Goal: Task Accomplishment & Management: Manage account settings

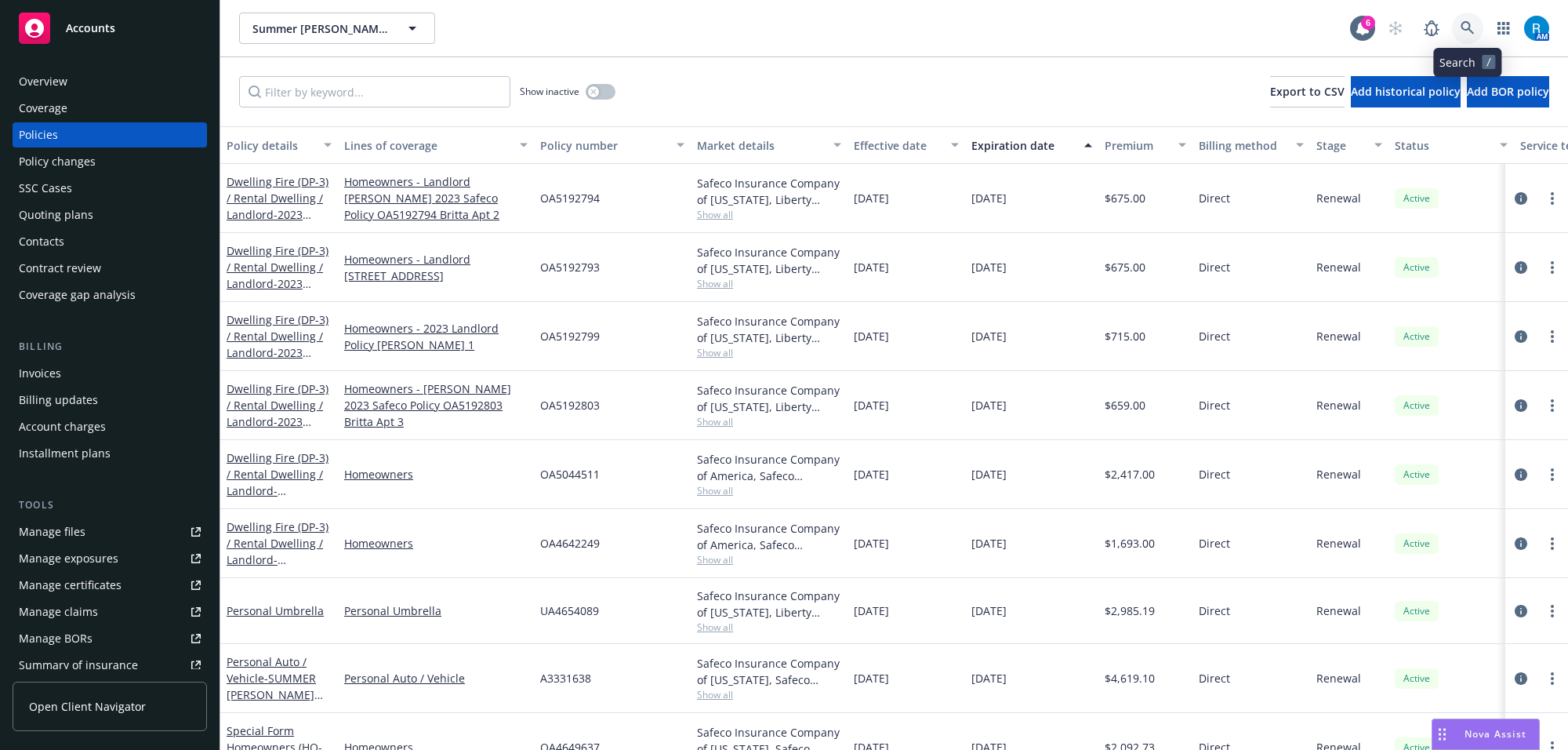
click at [1479, 25] on link at bounding box center [1468, 29] width 32 height 32
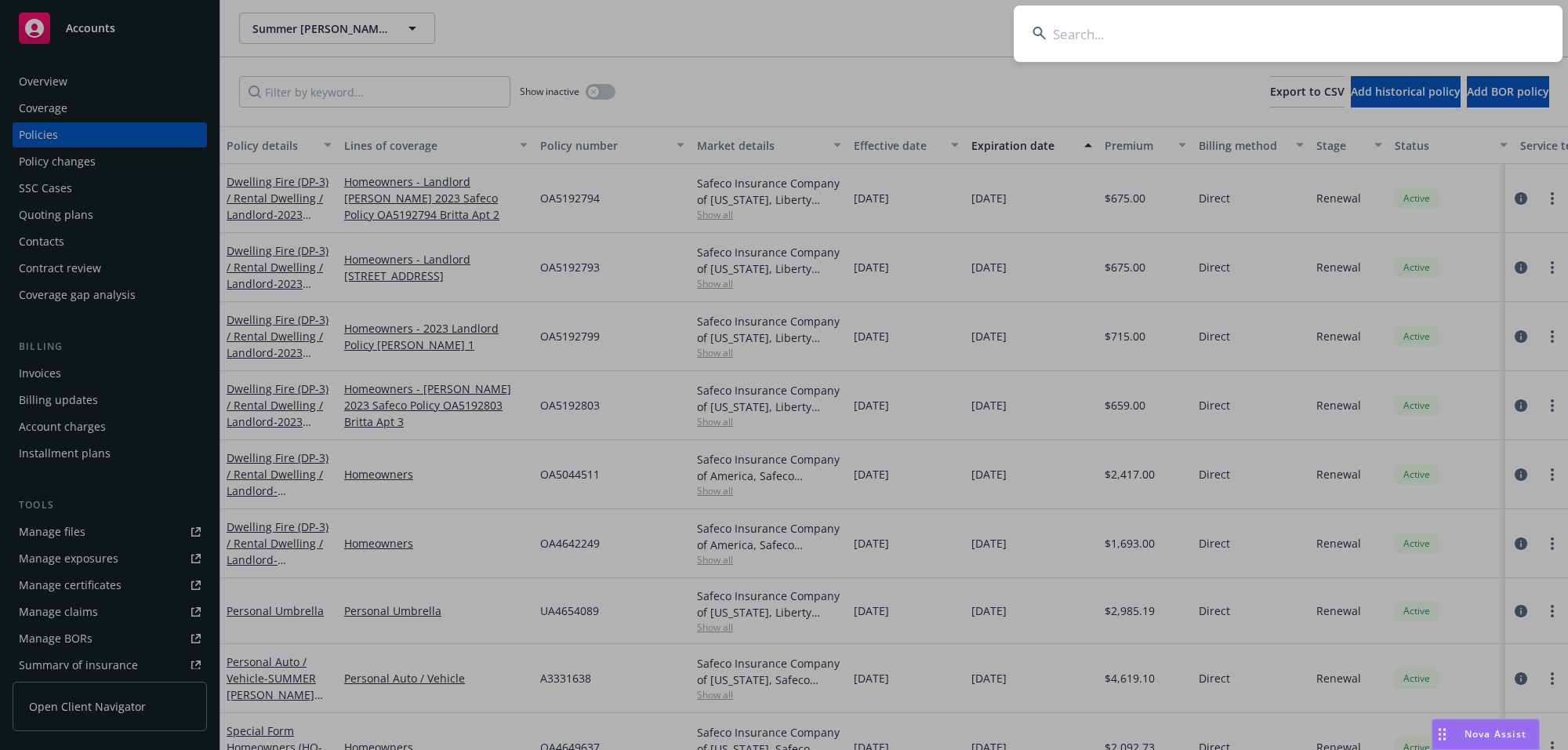
type input "[PERSON_NAME] and [PERSON_NAME]"
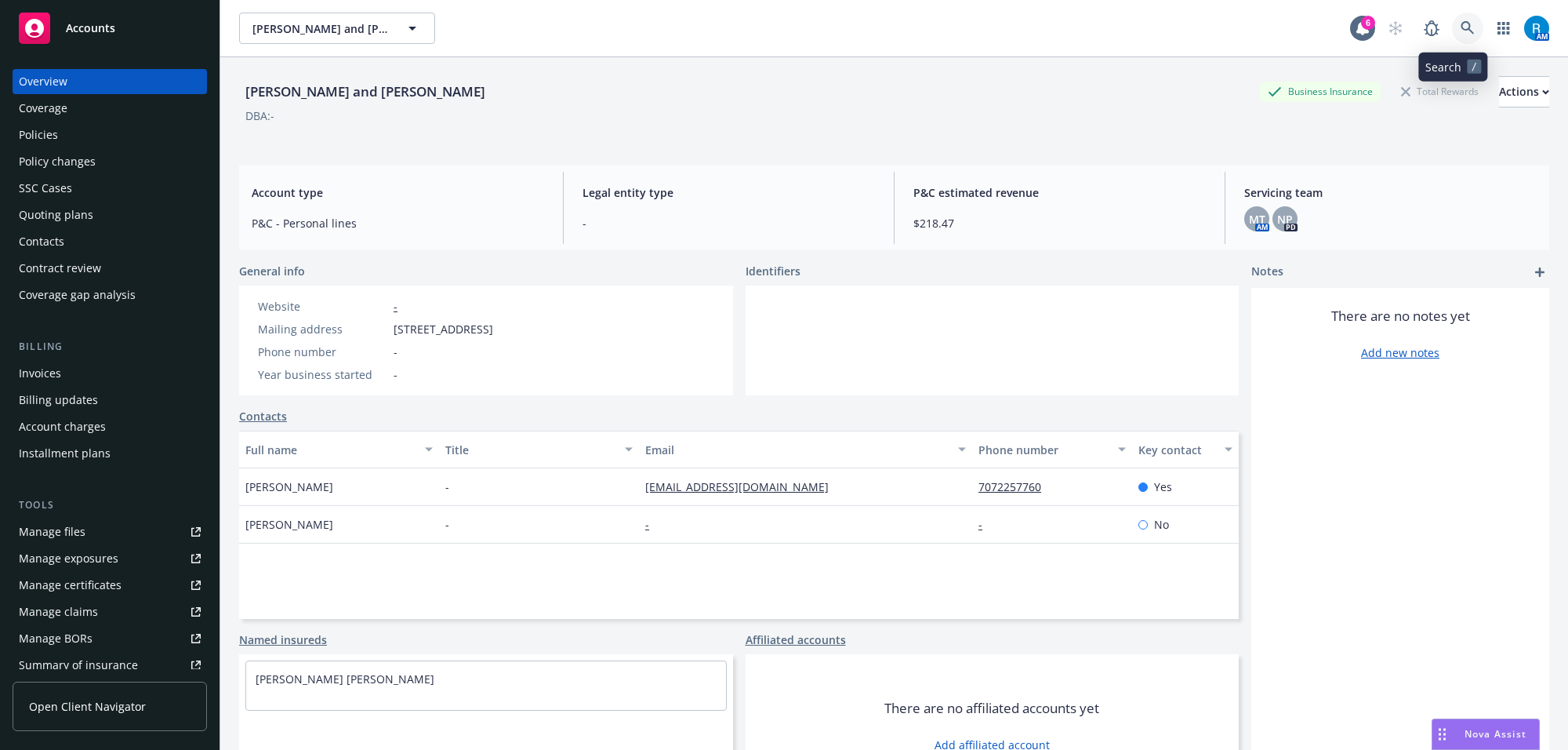
click at [1461, 32] on icon at bounding box center [1467, 28] width 14 height 14
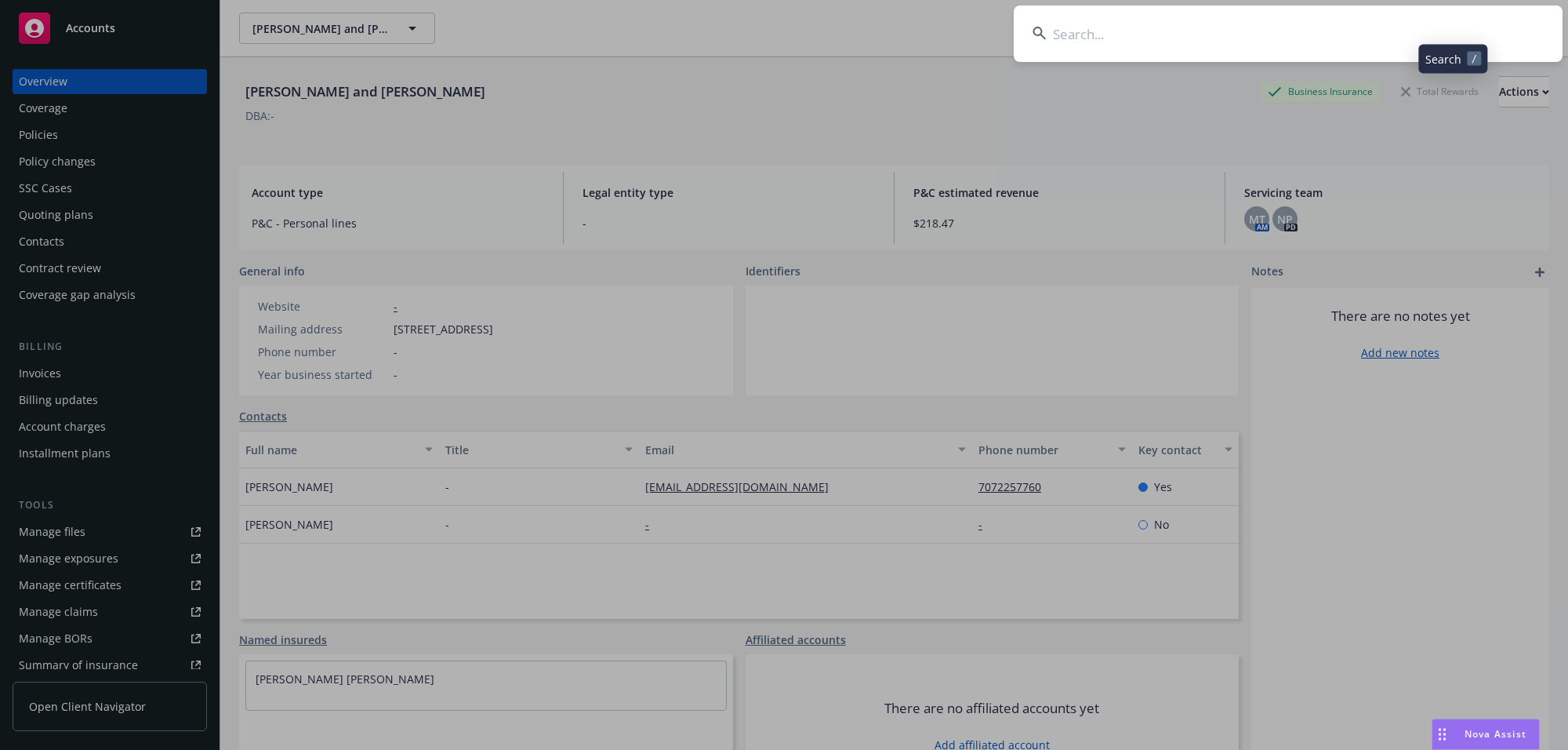
type input "[PERSON_NAME] and [PERSON_NAME]"
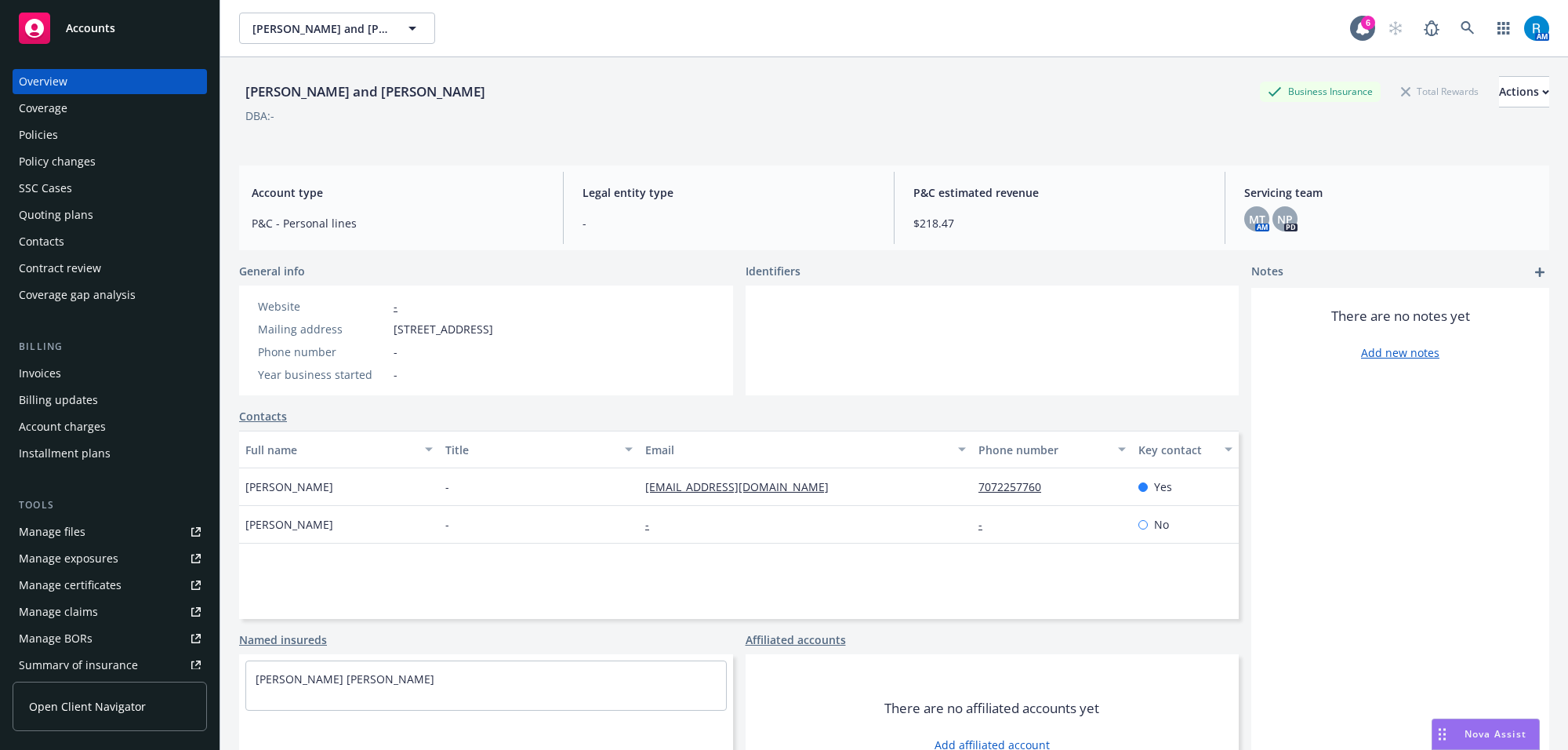
click at [57, 132] on div "Policies" at bounding box center [109, 134] width 182 height 25
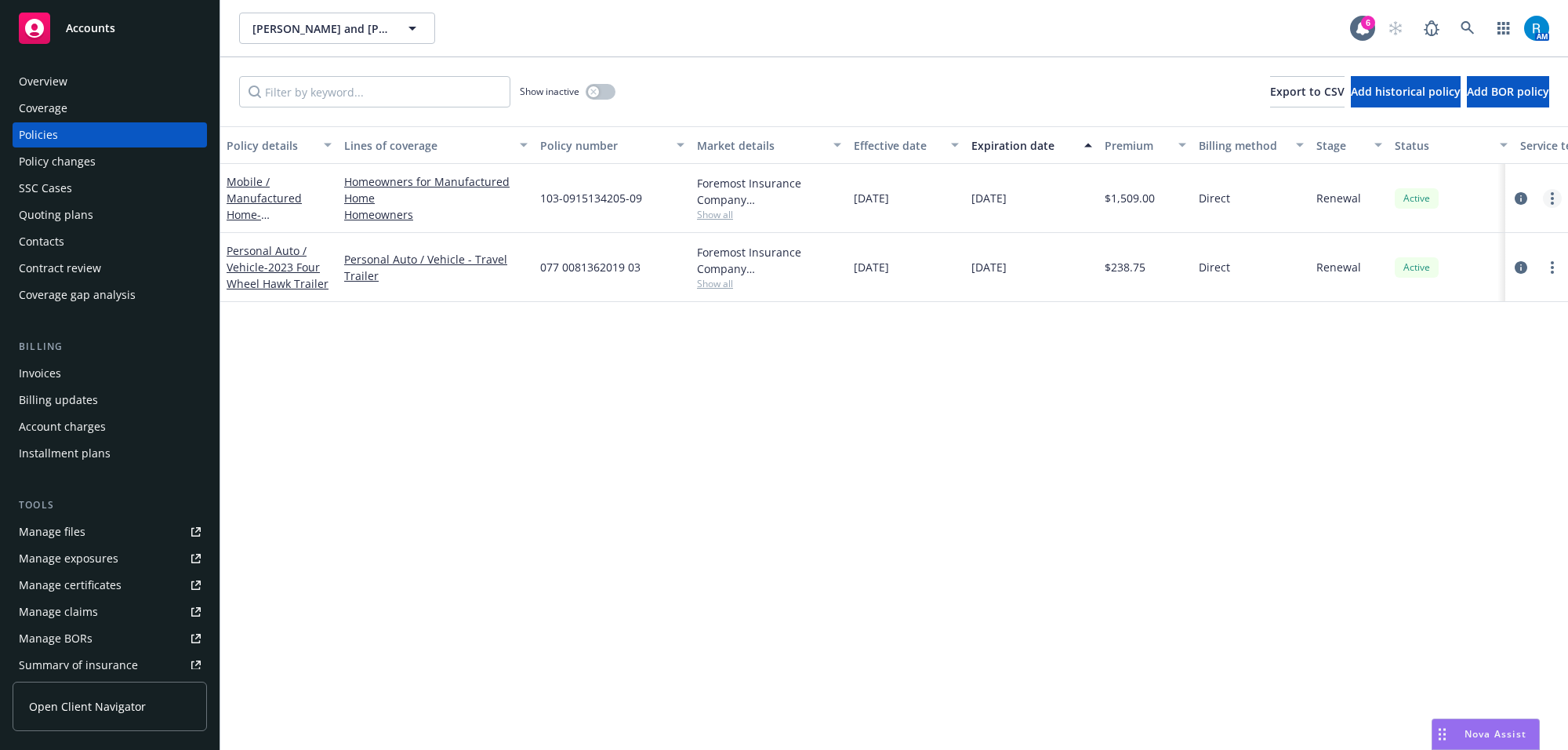
click at [1553, 198] on circle "more" at bounding box center [1552, 198] width 3 height 3
click at [1409, 255] on link "Renew with incumbent" at bounding box center [1469, 262] width 184 height 32
select select "12"
select select "CA"
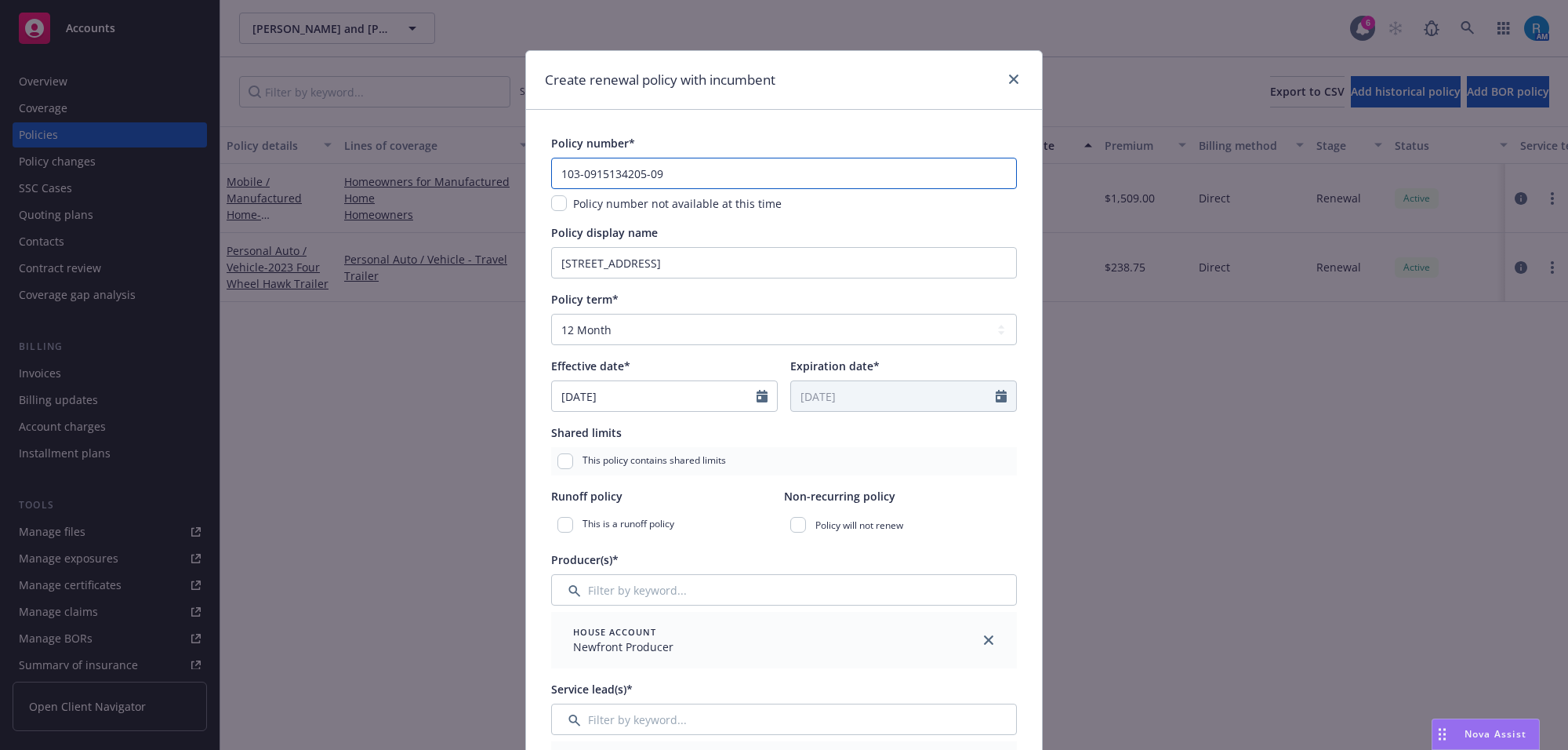
click at [669, 178] on input "103-0915134205-09" at bounding box center [784, 173] width 466 height 32
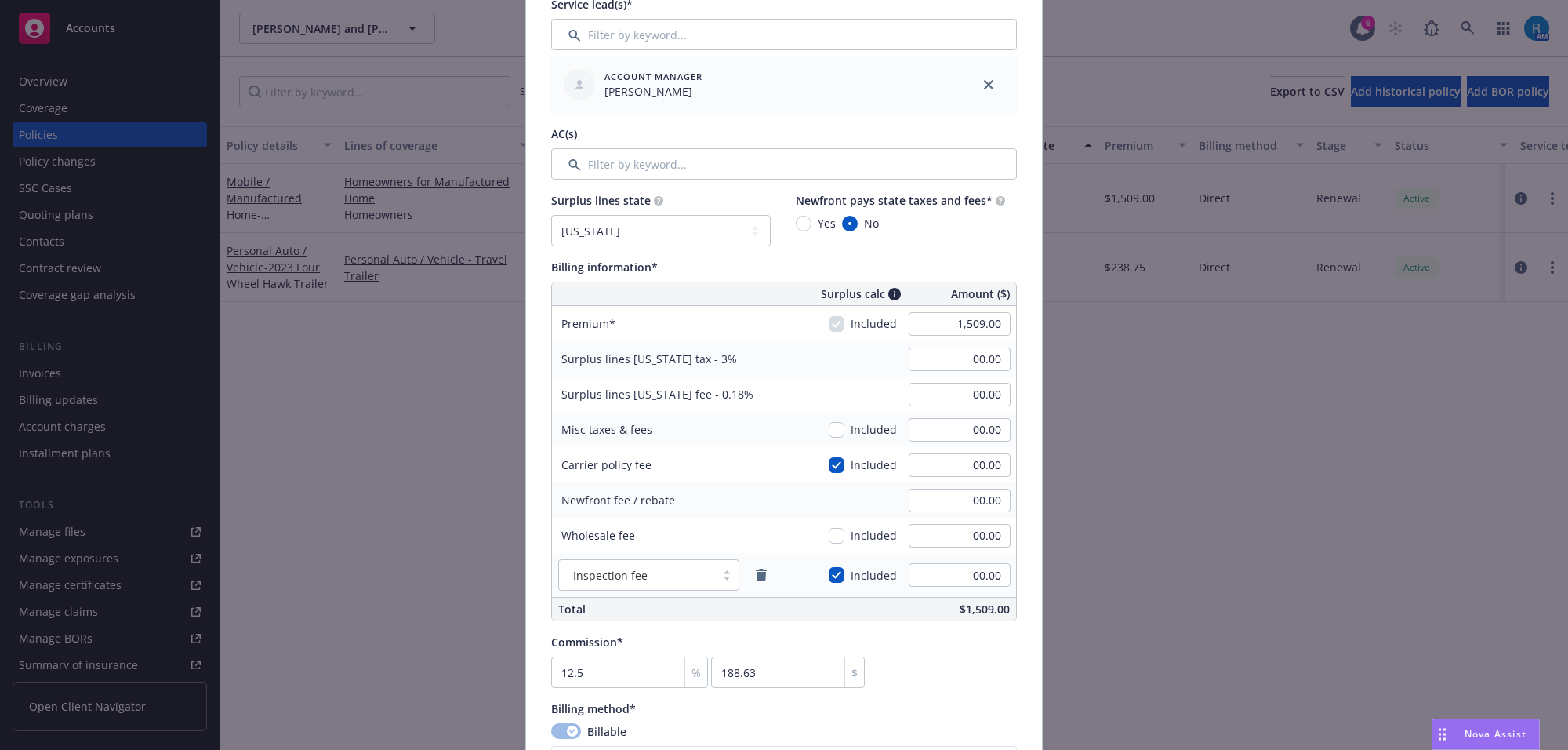
scroll to position [686, 0]
type input "103-0915134205-10"
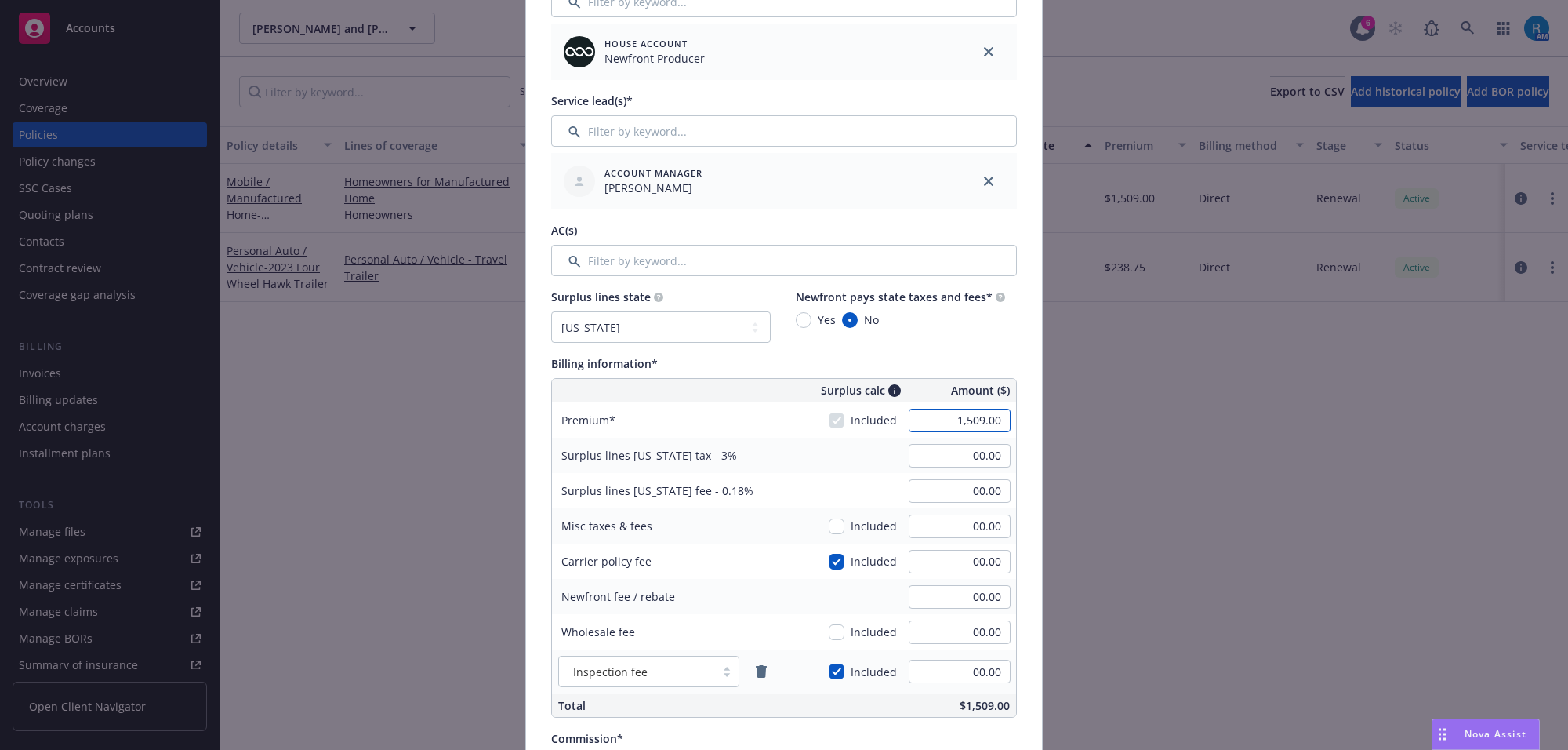
click at [974, 426] on input "1,509.00" at bounding box center [959, 421] width 102 height 24
type input "1,587.00"
type input "47.61"
type input "2.86"
type input "198.38"
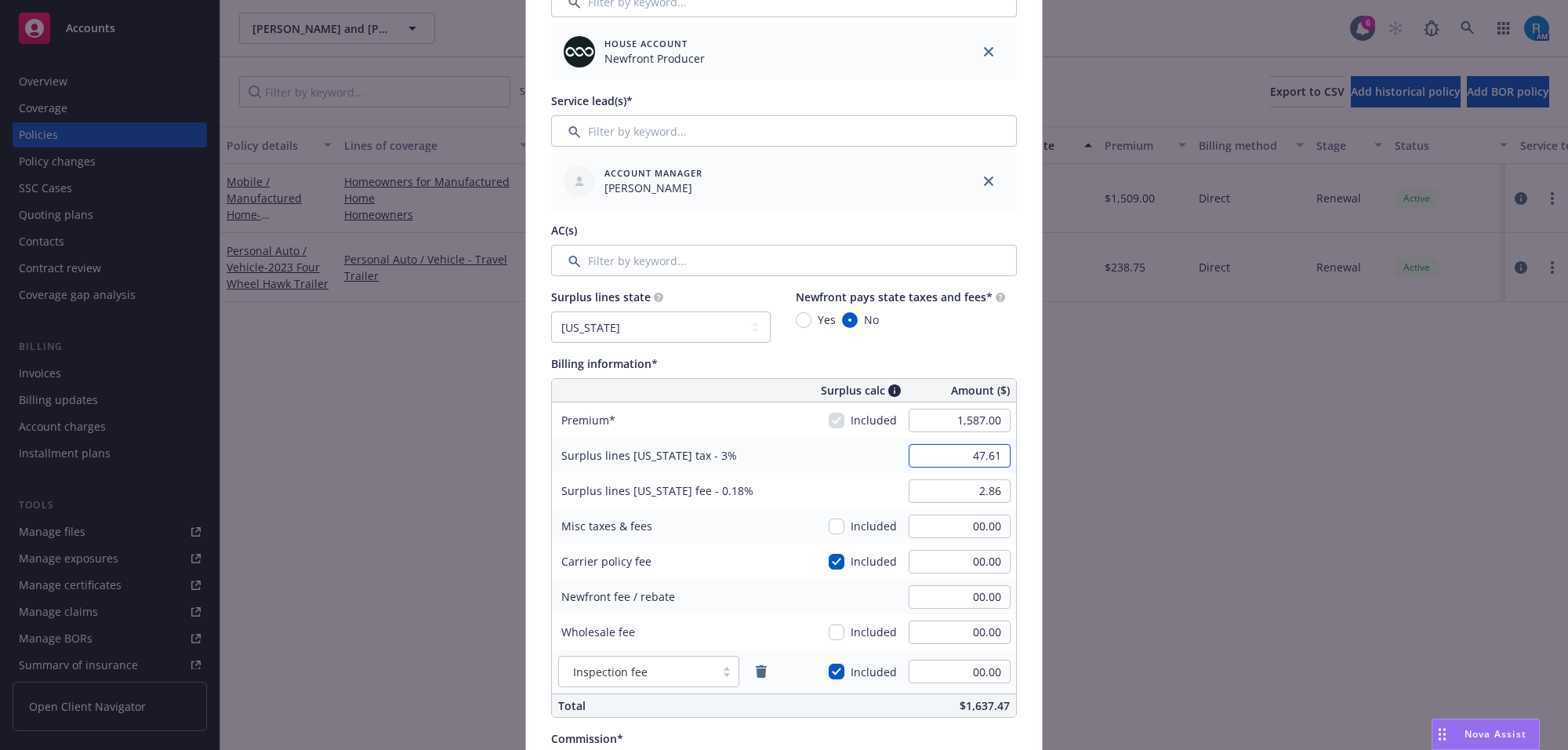
click at [930, 449] on input "47.61" at bounding box center [959, 455] width 102 height 24
type input "00.00"
click at [959, 497] on input "2.86" at bounding box center [959, 491] width 102 height 24
type input "00.00"
click at [765, 473] on div "Surplus lines [US_STATE] fee - 0.18%" at bounding box center [669, 491] width 236 height 35
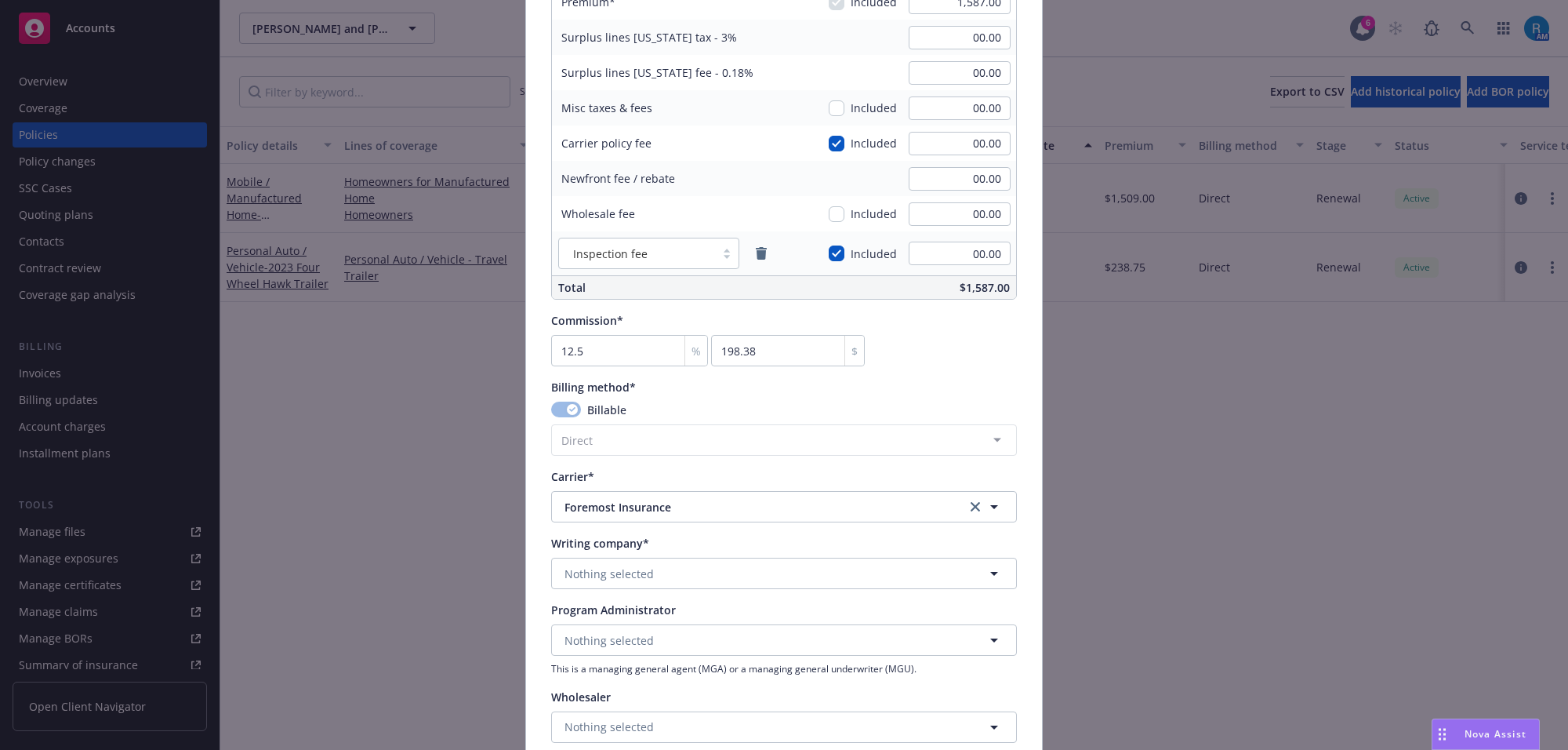
scroll to position [1176, 0]
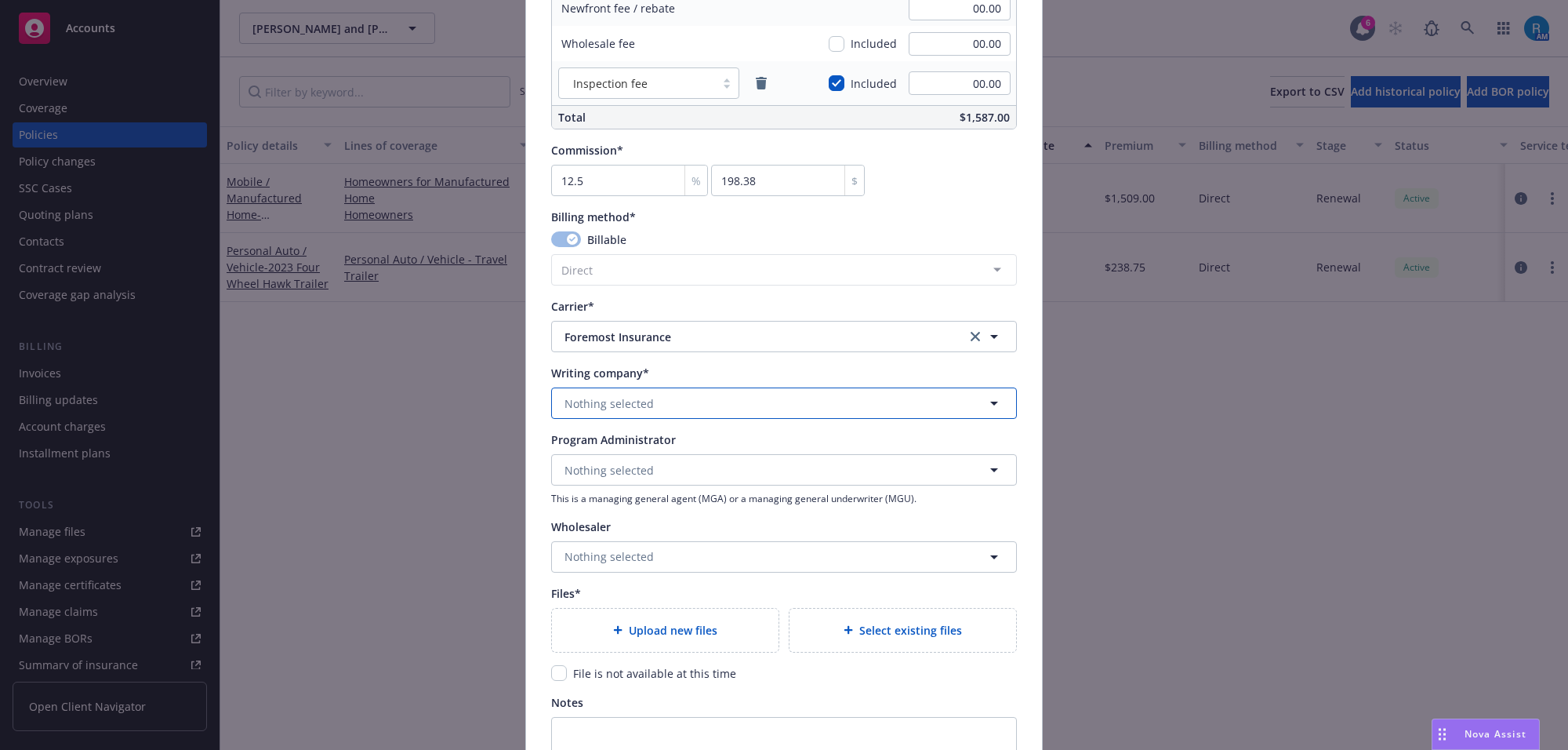
click at [667, 404] on button "Nothing selected" at bounding box center [784, 403] width 466 height 32
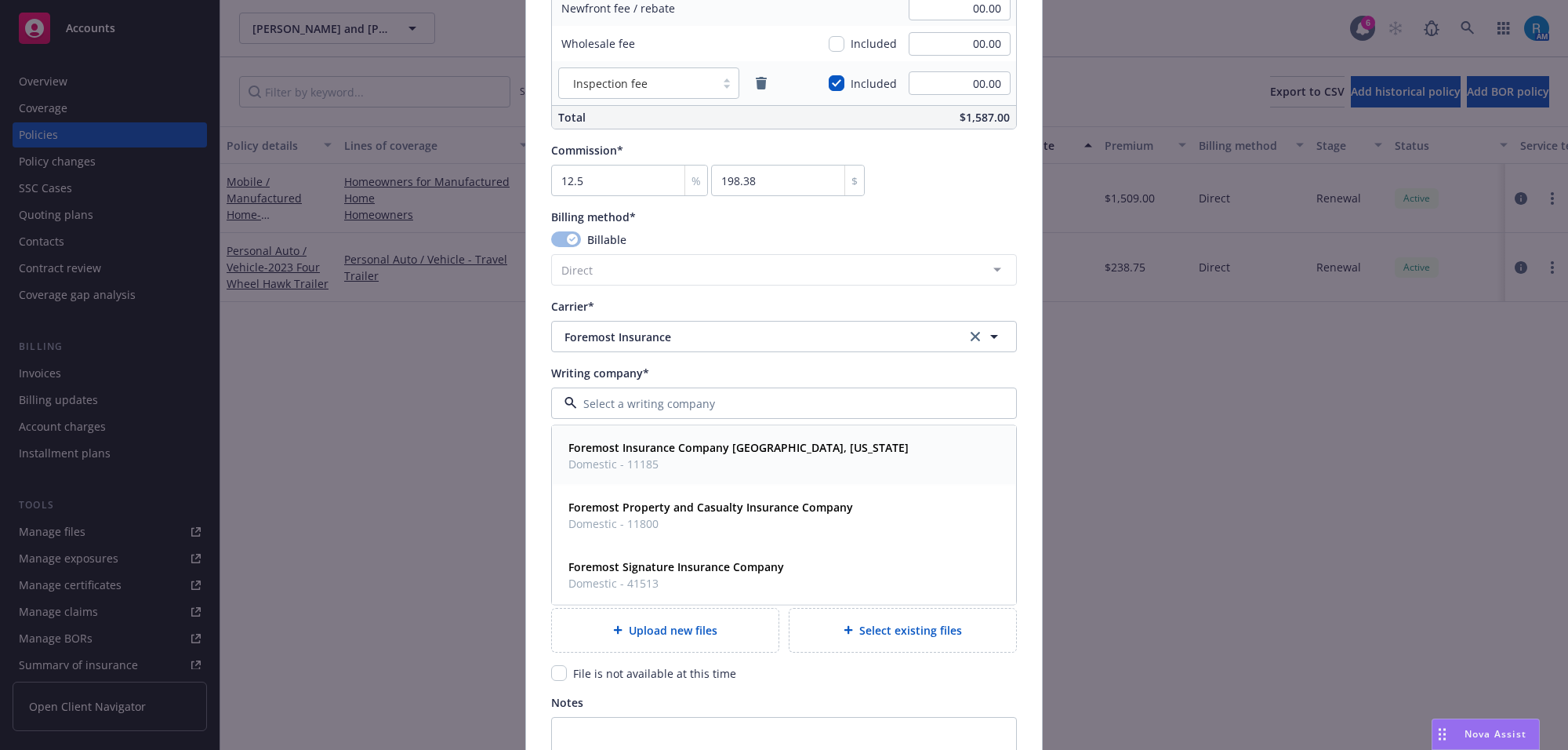
click at [710, 445] on strong "Foremost Insurance Company [GEOGRAPHIC_DATA], [US_STATE]" at bounding box center [738, 446] width 340 height 15
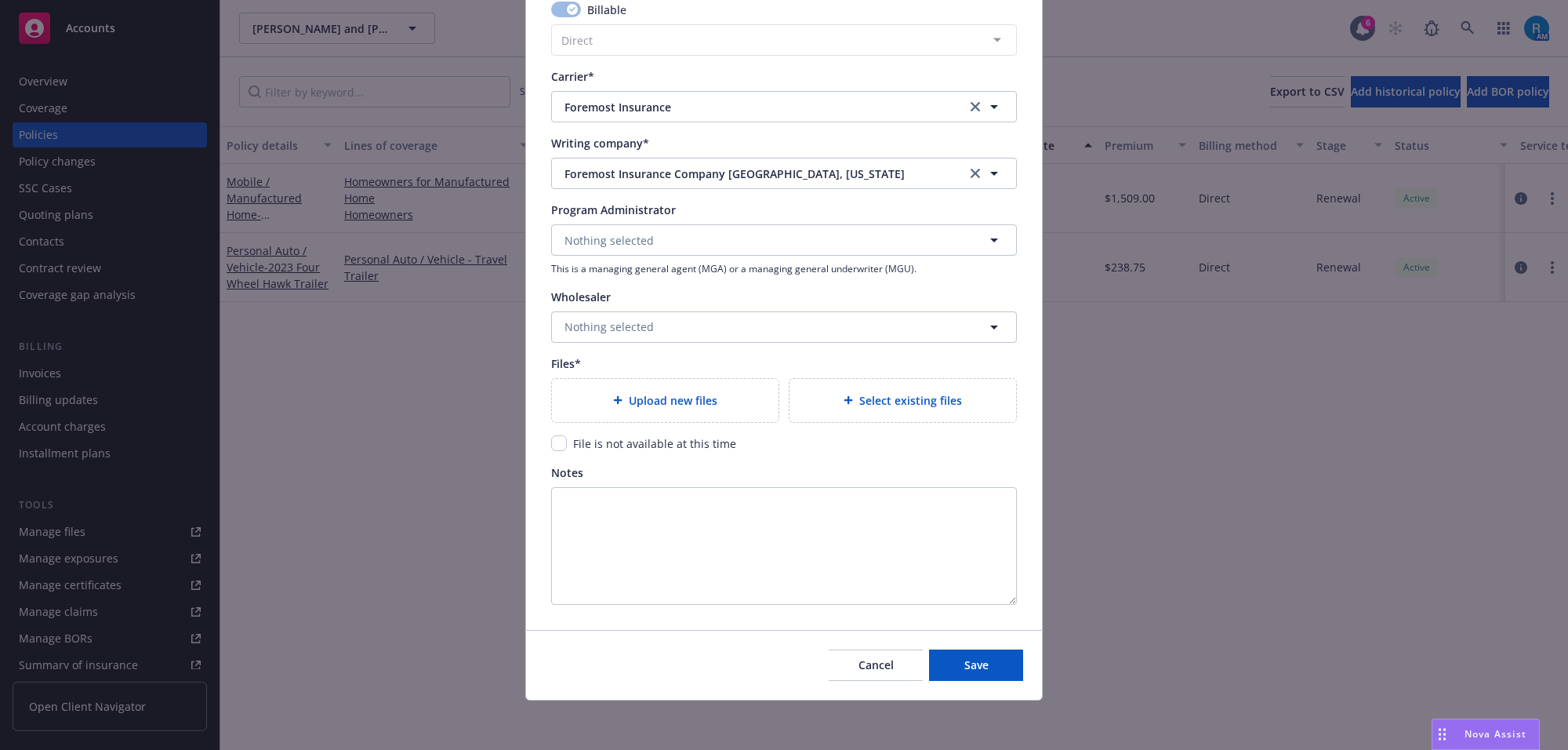
scroll to position [1407, 0]
click at [597, 397] on div "Upload new files" at bounding box center [665, 399] width 201 height 18
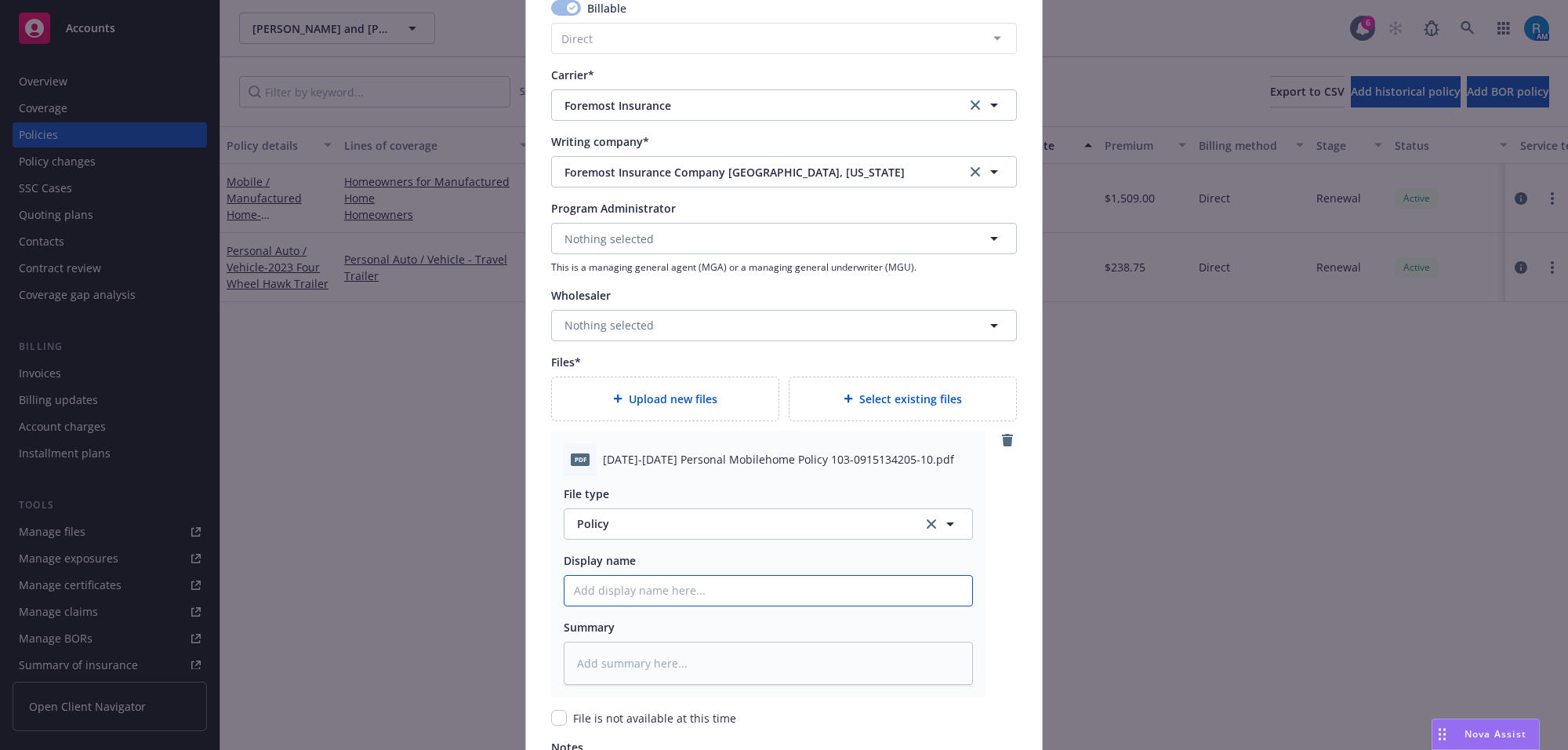
drag, startPoint x: 625, startPoint y: 585, endPoint x: 648, endPoint y: 581, distance: 23.3
click at [624, 585] on input "Policy display name" at bounding box center [769, 590] width 408 height 30
paste input "[DATE]-[DATE] Personal Mobilehome Policy 103-0915134205-10"
type textarea "x"
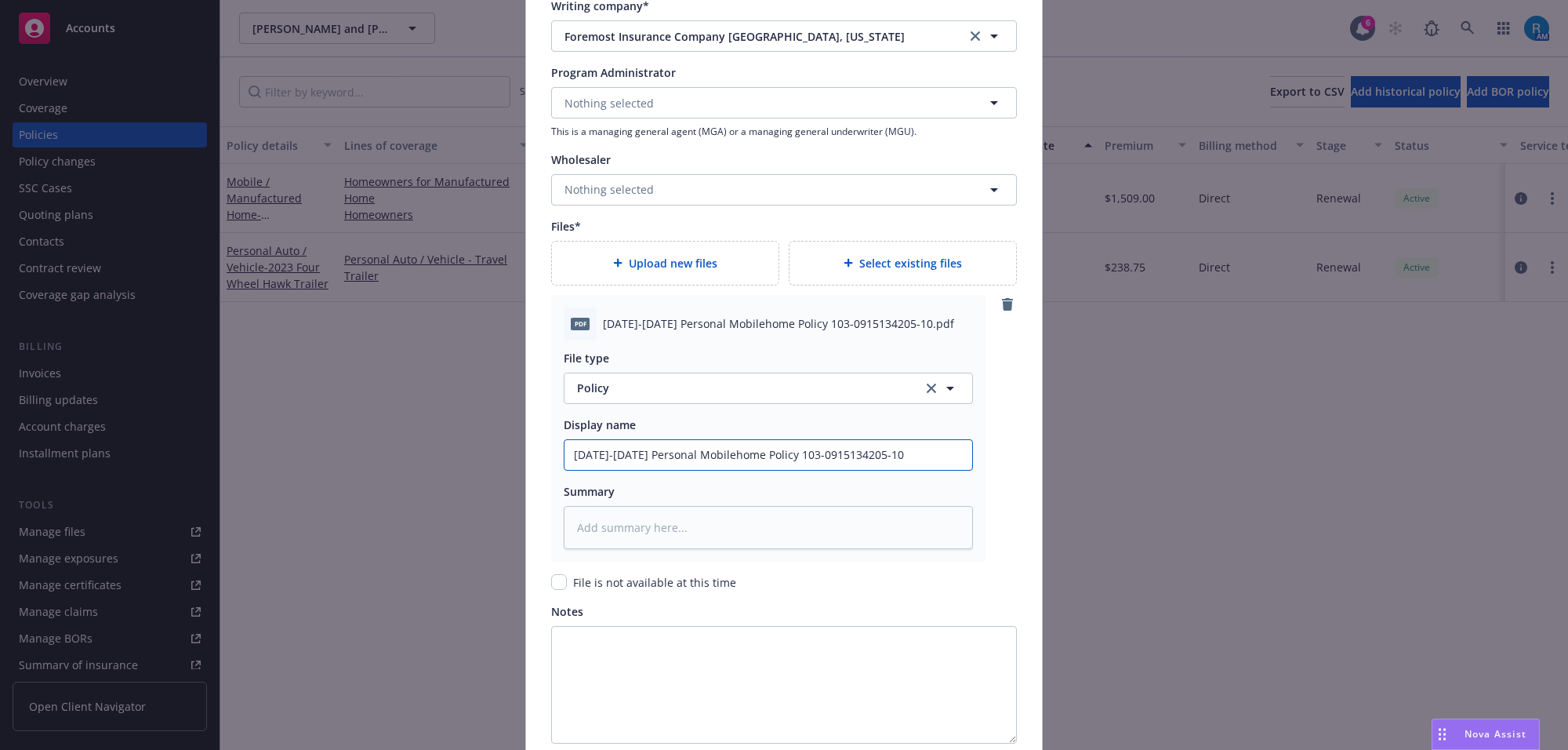
scroll to position [1683, 0]
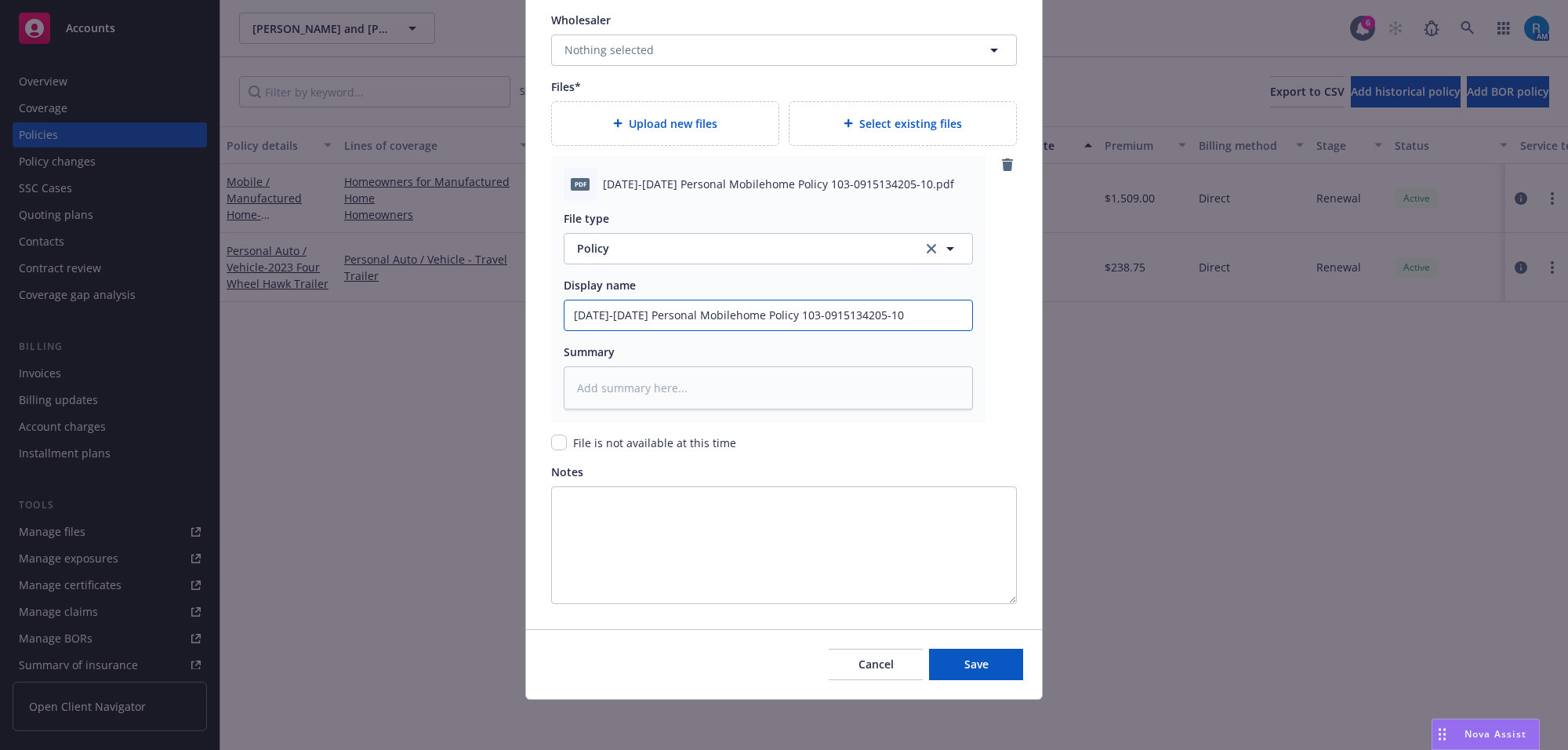
type input "[DATE]-[DATE] Personal Mobilehome Policy 103-0915134205-10"
drag, startPoint x: 958, startPoint y: 669, endPoint x: 650, endPoint y: 561, distance: 326.4
click at [965, 669] on span "Save" at bounding box center [977, 663] width 25 height 15
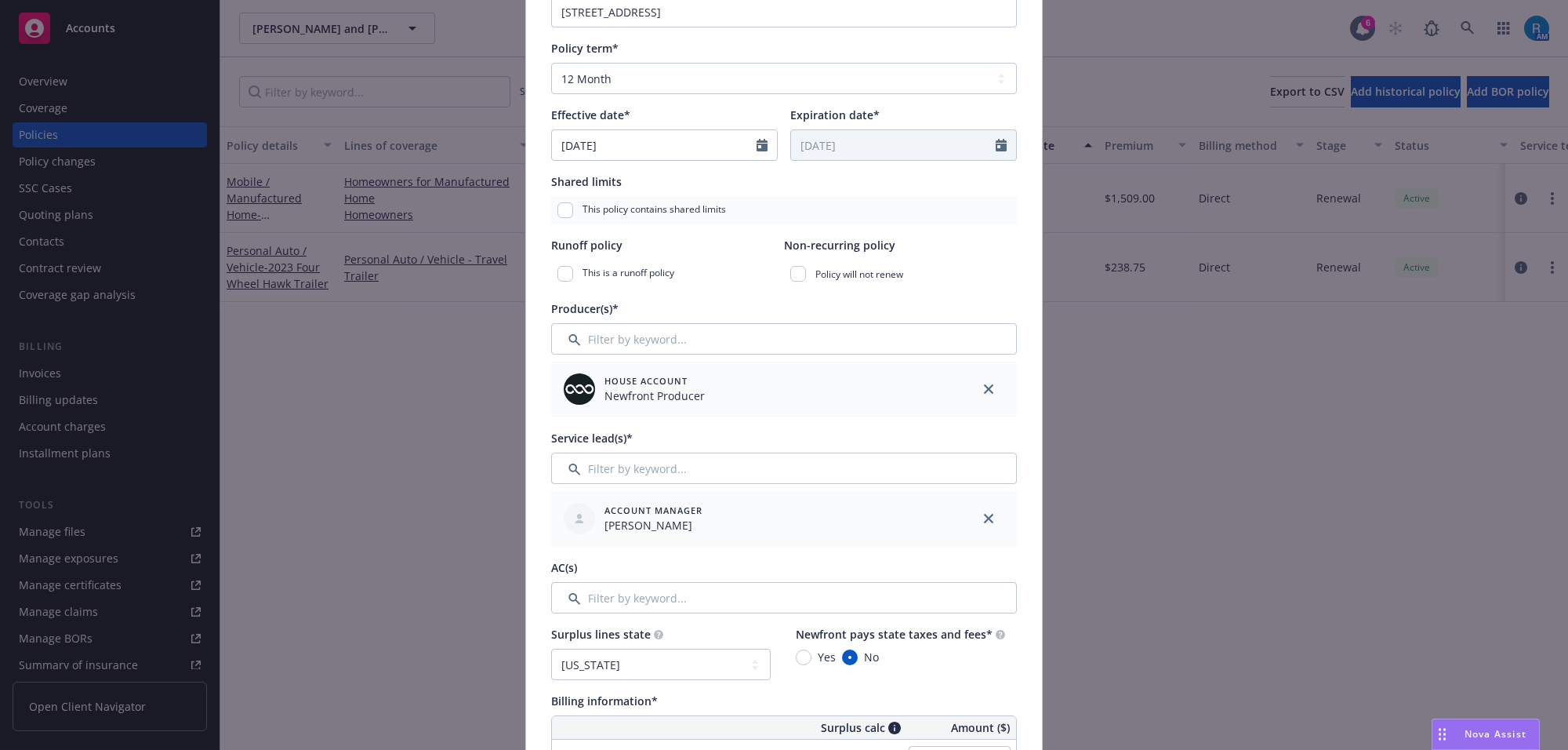
scroll to position [18, 0]
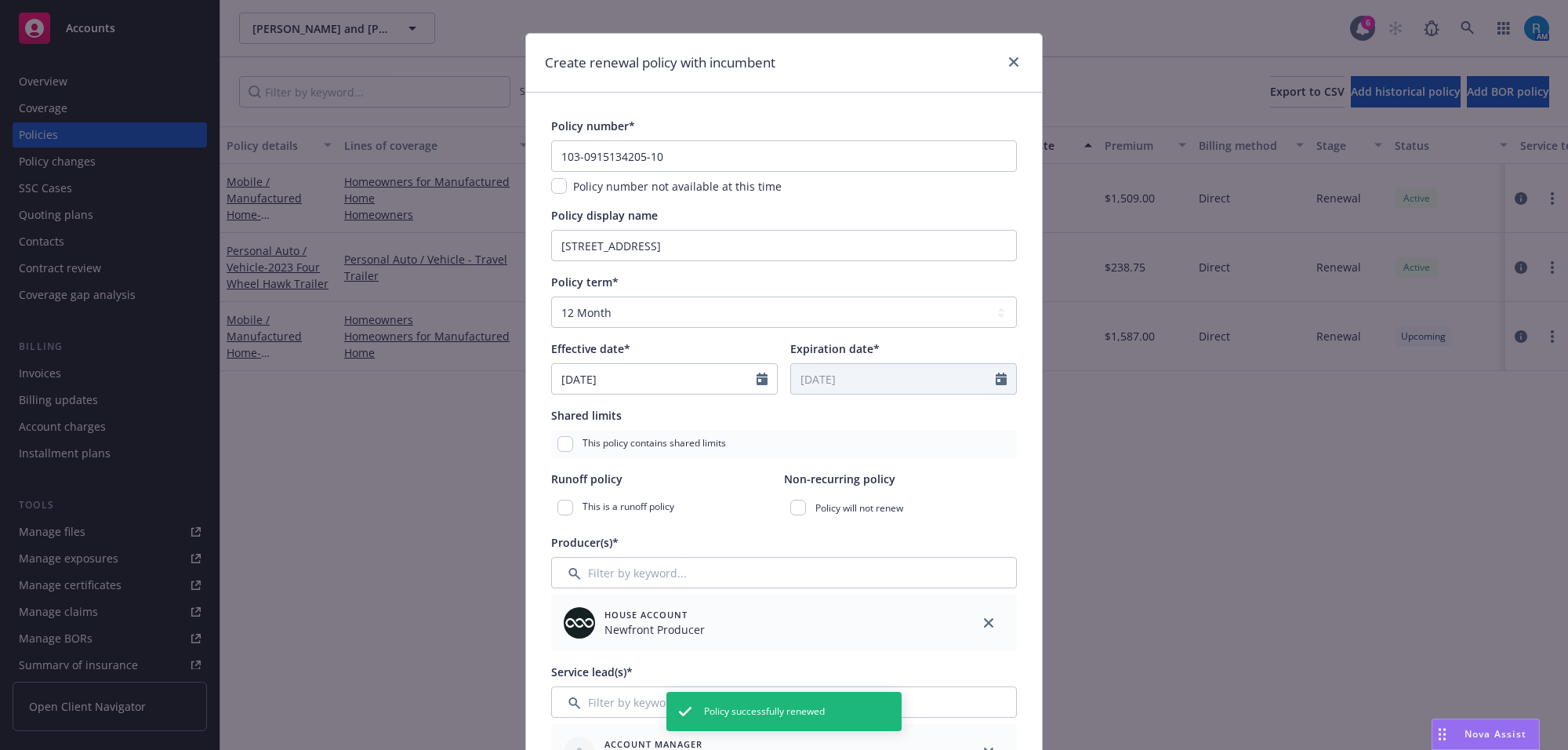
type textarea "x"
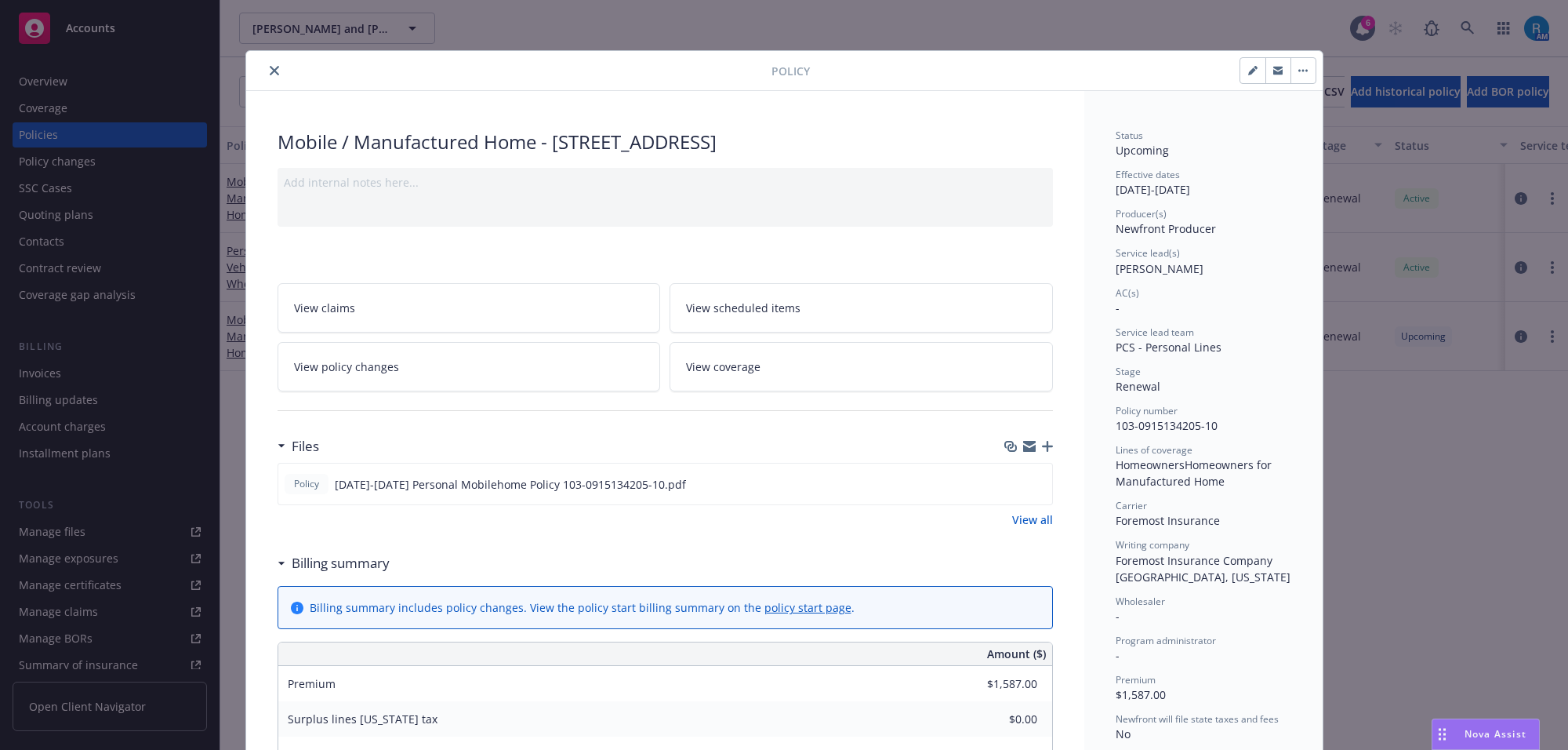
click at [270, 72] on icon "close" at bounding box center [275, 71] width 10 height 10
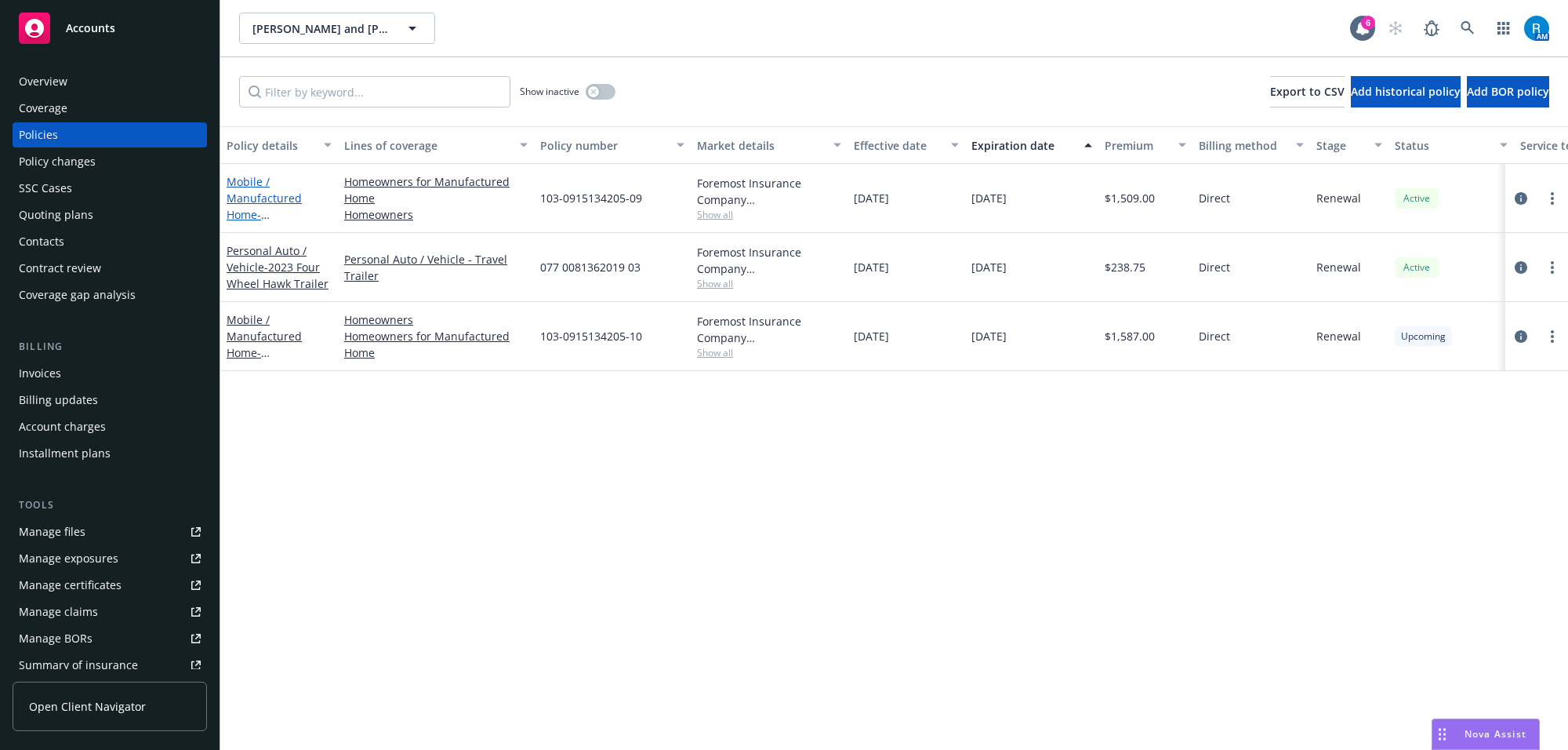
click at [247, 197] on link "Mobile / Manufactured Home - [STREET_ADDRESS]" at bounding box center [276, 206] width 100 height 64
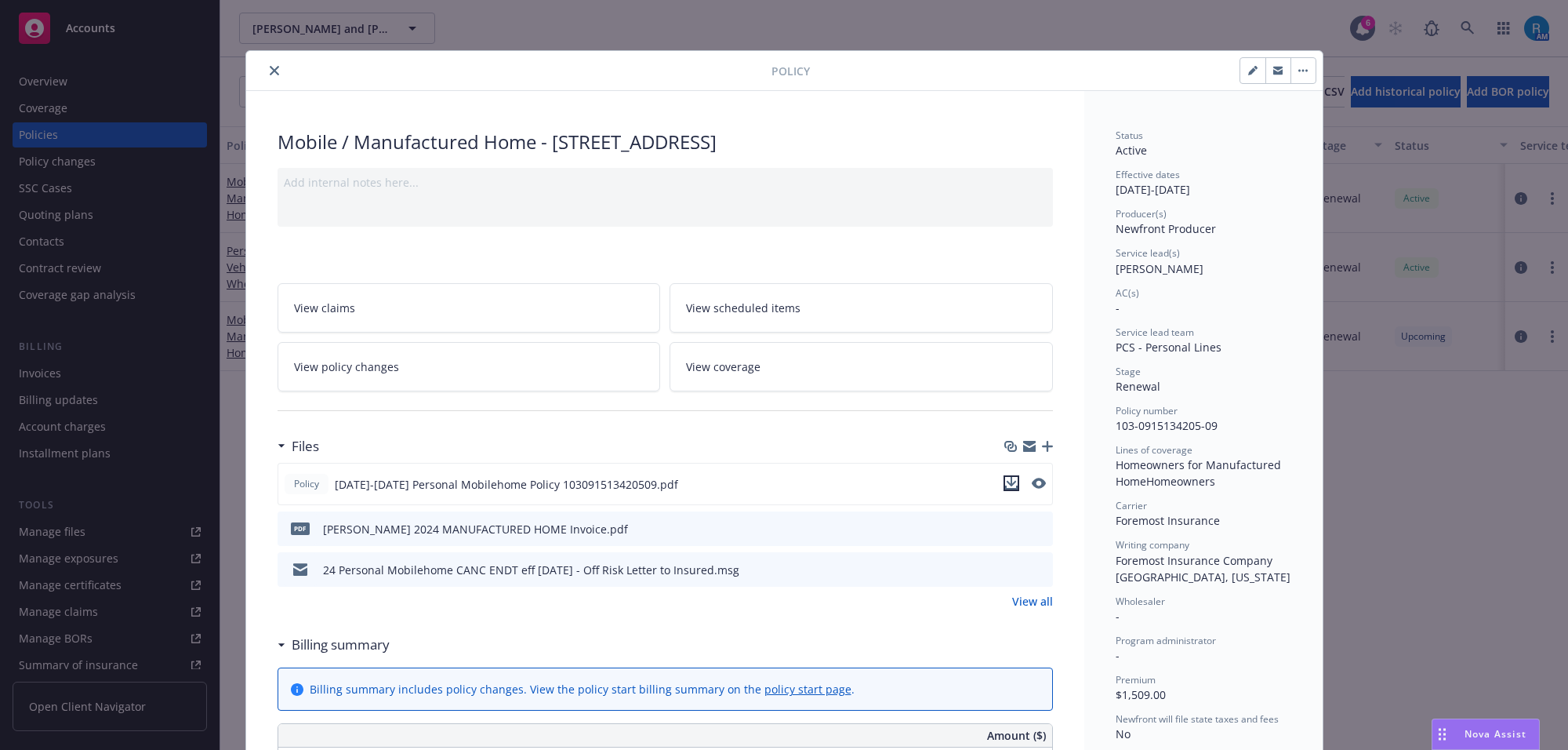
click at [1005, 478] on icon "download file" at bounding box center [1011, 483] width 13 height 13
click at [270, 67] on icon "close" at bounding box center [275, 71] width 10 height 10
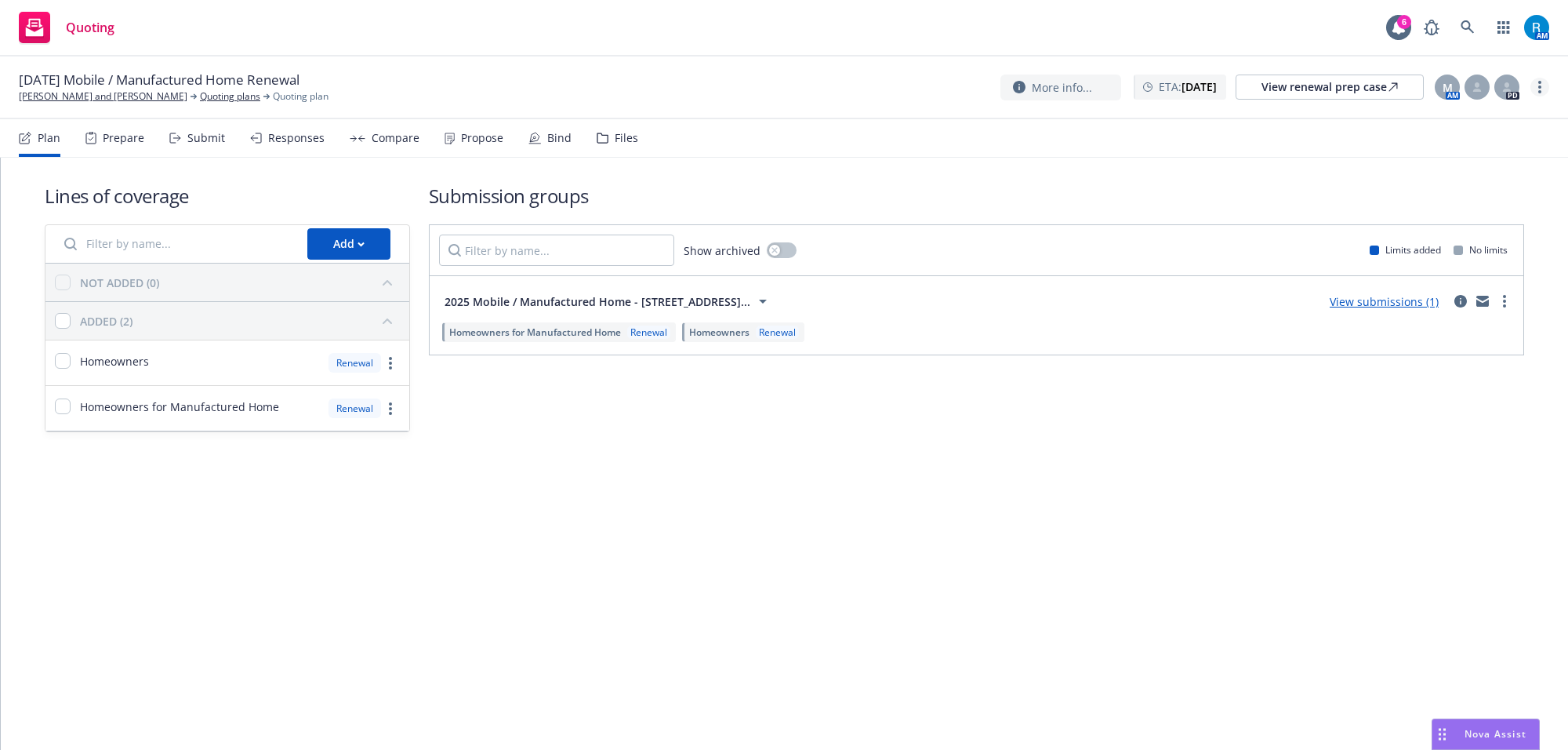
click at [1538, 84] on icon "more" at bounding box center [1539, 87] width 3 height 13
drag, startPoint x: 1453, startPoint y: 213, endPoint x: 1393, endPoint y: 206, distance: 60.4
click at [1453, 213] on link "Archive quoting plan" at bounding box center [1461, 214] width 174 height 32
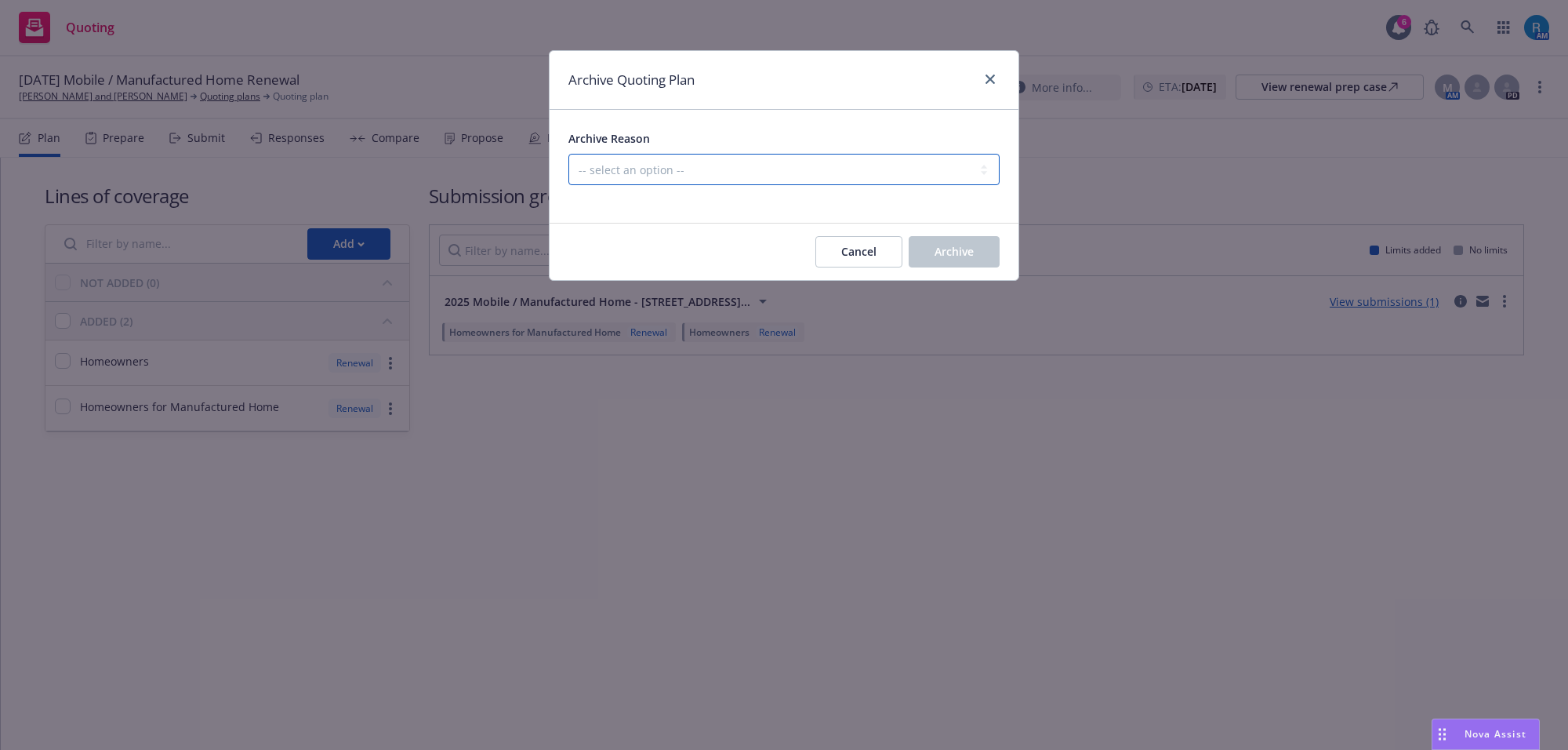
click at [782, 169] on select "-- select an option -- All policies in this renewal plan are auto-renewed Creat…" at bounding box center [784, 170] width 432 height 32
select select "ARCHIVED_RENEWAL_POLICY_AUTO_RENEWED"
click at [569, 154] on select "-- select an option -- All policies in this renewal plan are auto-renewed Creat…" at bounding box center [784, 170] width 432 height 32
click at [934, 245] on span "Archive" at bounding box center [954, 250] width 39 height 15
